Goal: Task Accomplishment & Management: Manage account settings

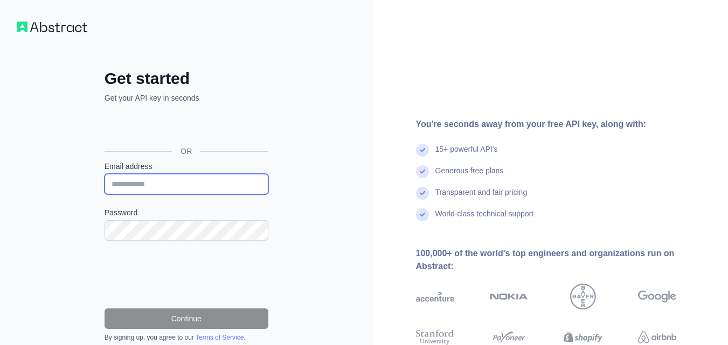
type input "**********"
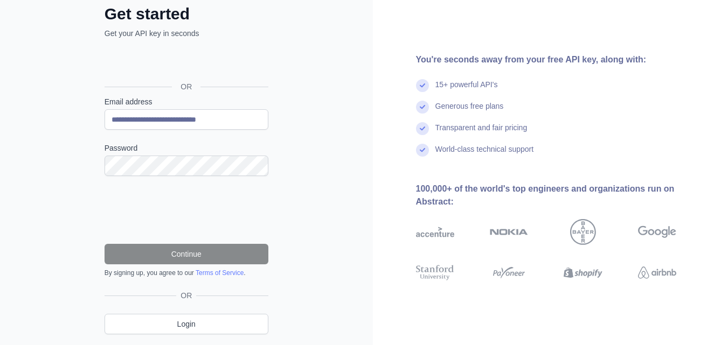
scroll to position [96, 0]
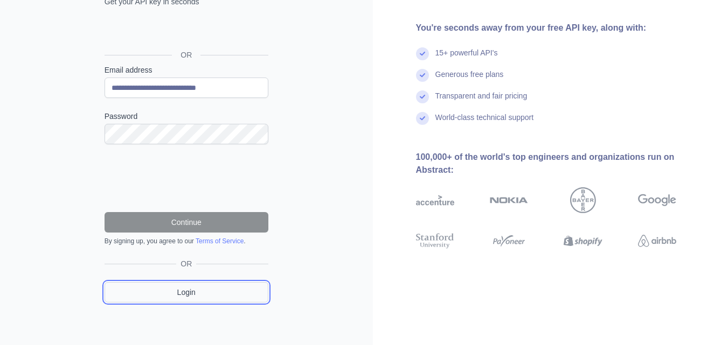
click at [181, 292] on link "Login" at bounding box center [187, 292] width 164 height 20
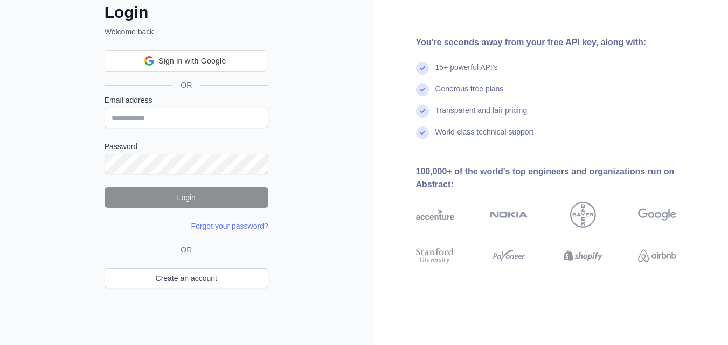
scroll to position [41, 0]
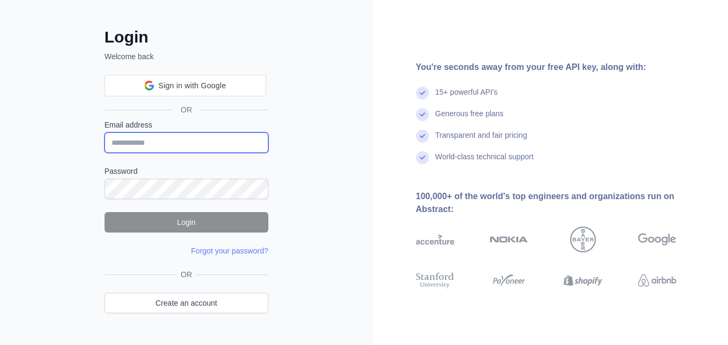
type input "**********"
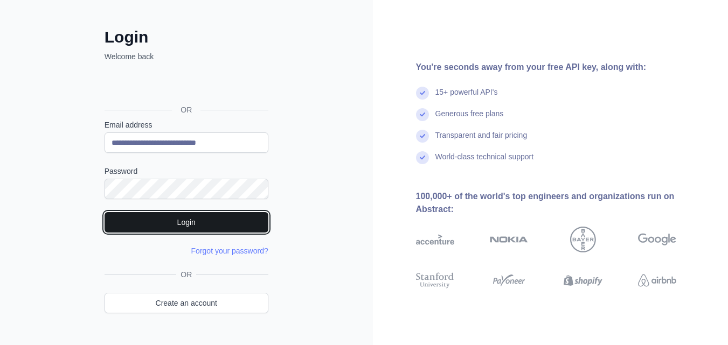
click at [214, 227] on button "Login" at bounding box center [187, 222] width 164 height 20
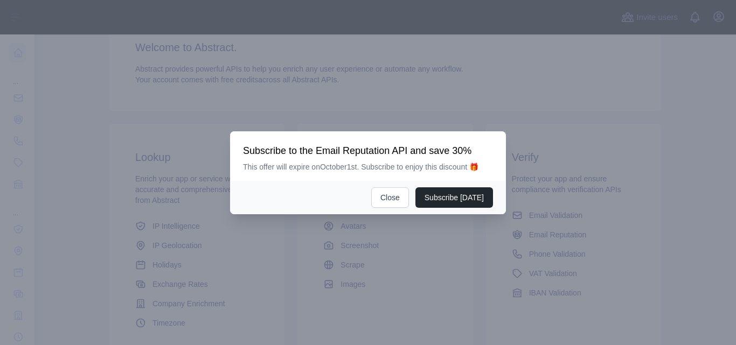
scroll to position [98, 0]
click at [400, 193] on button "Close" at bounding box center [390, 198] width 38 height 20
drag, startPoint x: 400, startPoint y: 193, endPoint x: 339, endPoint y: 186, distance: 61.8
click at [400, 193] on span "Create or retrieve assets from a variety of data collected or created by Abtract" at bounding box center [380, 190] width 115 height 30
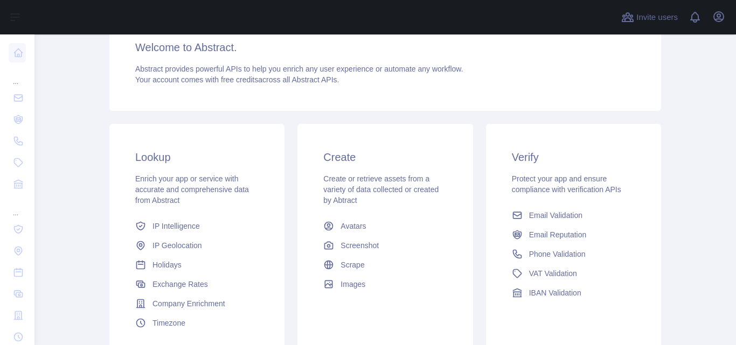
click at [164, 119] on div "Lookup Enrich your app or service with accurate and comprehensive data from Abs…" at bounding box center [385, 241] width 565 height 248
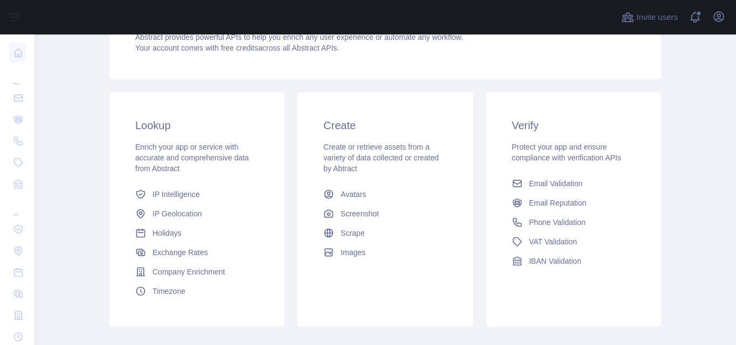
scroll to position [0, 0]
